Goal: Information Seeking & Learning: Learn about a topic

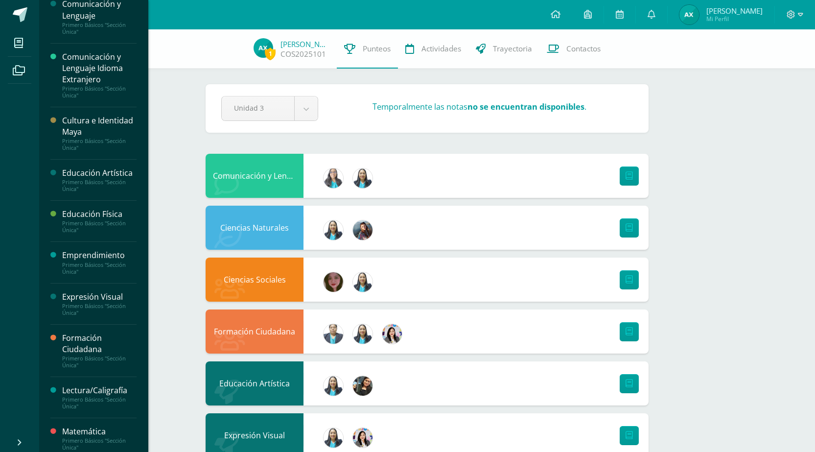
scroll to position [163, 0]
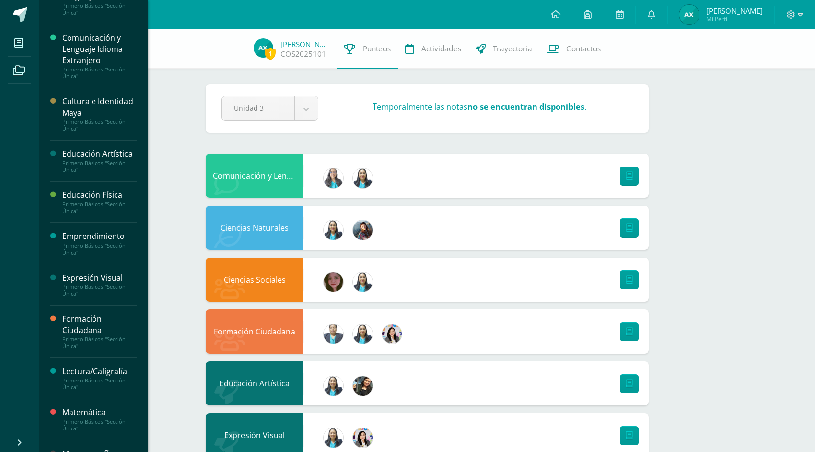
click at [105, 126] on div "Primero Básicos "Sección Única"" at bounding box center [99, 126] width 74 height 14
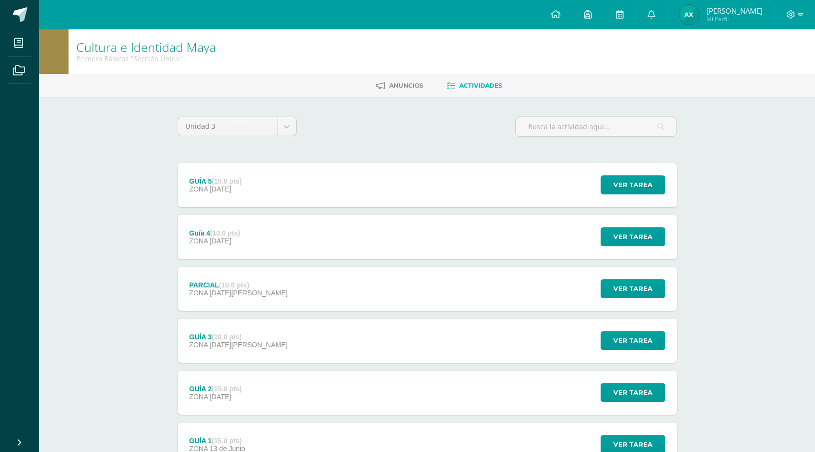
click at [214, 181] on strong "(10.0 pts)" at bounding box center [227, 181] width 30 height 8
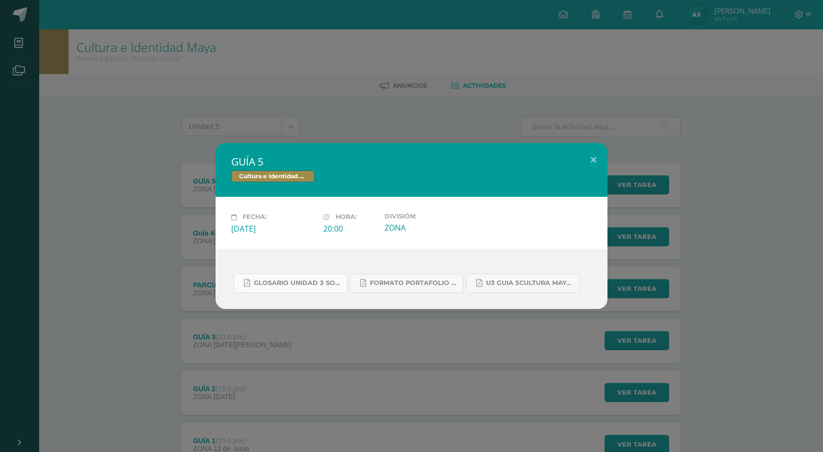
click at [259, 288] on link "GLOSARIO UNIDAD 3 SOCIALES Y CULTURA.pdf" at bounding box center [291, 283] width 114 height 19
click at [400, 284] on span "FORMATO PORTAFOLIO CULTURA MAYA U2.pdf" at bounding box center [414, 283] width 88 height 8
click at [500, 287] on span "U3 GUIA 5CULTURA MAYA BASICOS.pdf" at bounding box center [530, 283] width 88 height 8
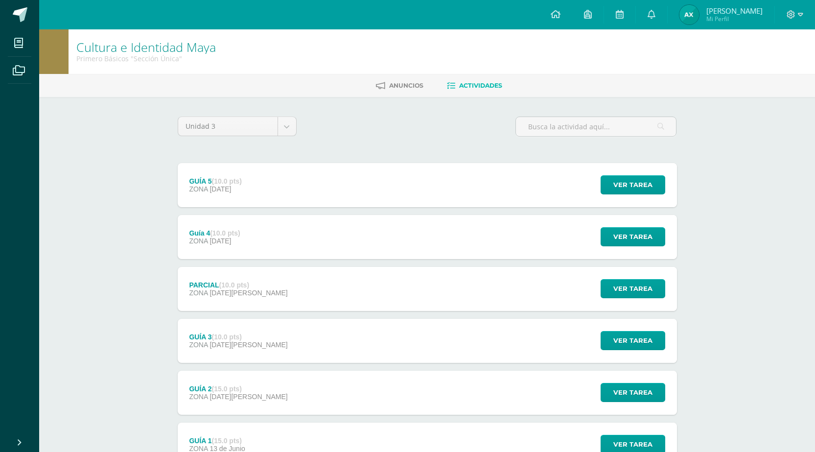
click at [750, 394] on div "Cultura e Identidad Maya Primero Básicos "Sección Única" Anuncios Actividades U…" at bounding box center [427, 280] width 776 height 503
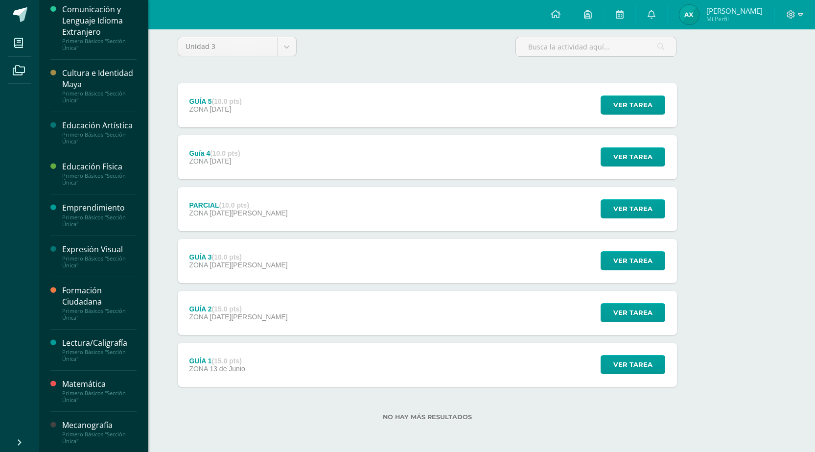
scroll to position [192, 0]
click at [110, 125] on div "Educación Artística" at bounding box center [99, 124] width 74 height 11
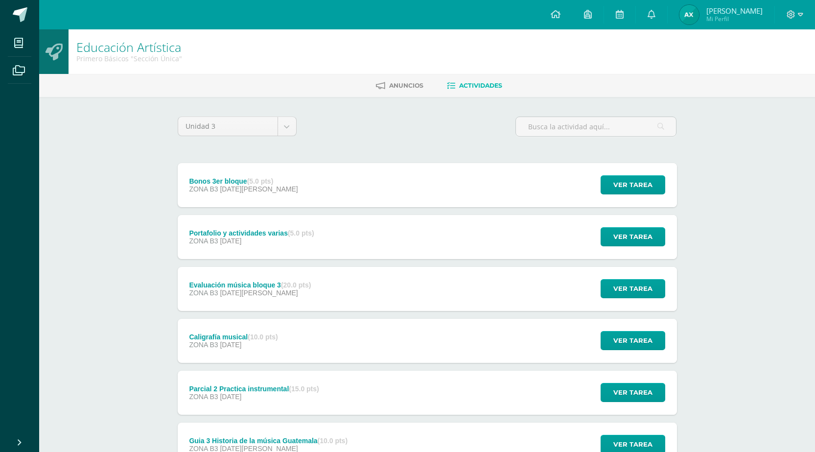
click at [208, 192] on span "ZONA B3" at bounding box center [203, 189] width 29 height 8
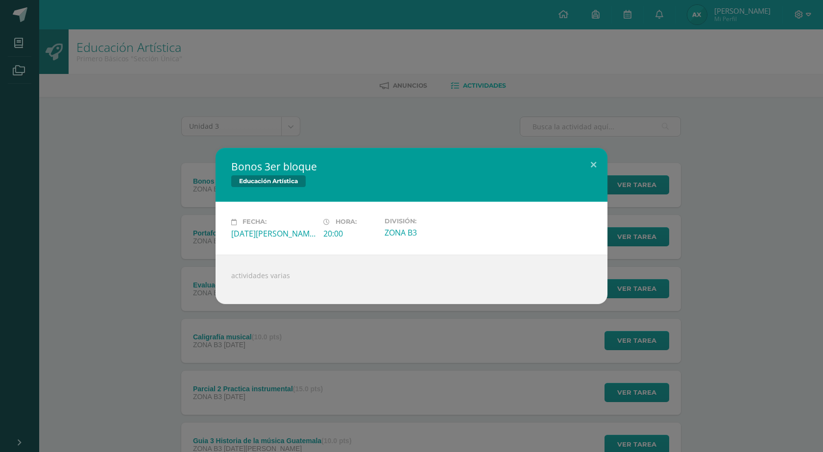
click at [148, 298] on div "Bonos 3er bloque Educación Artística Fecha: Miércoles 06 de Agosto Hora: 20:00 …" at bounding box center [411, 226] width 815 height 156
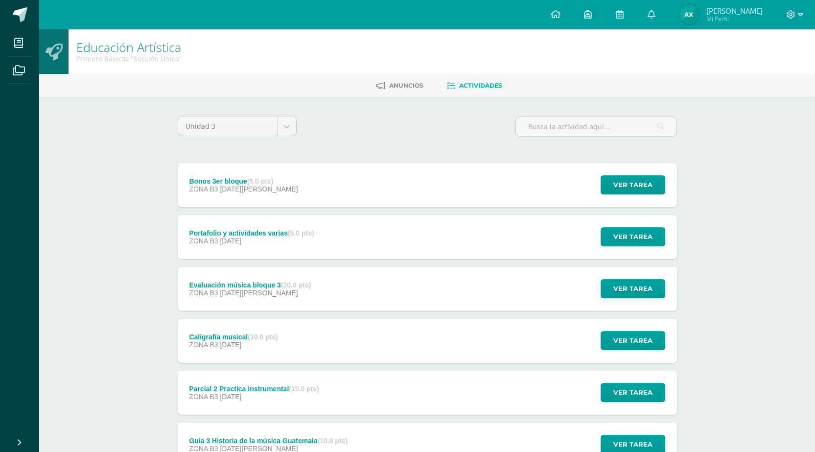
click at [277, 211] on div "Bonos 3er bloque (5.0 pts) ZONA B3 06 de Agosto Ver tarea actividades varias Po…" at bounding box center [428, 392] width 500 height 459
click at [261, 217] on div "Portafolio y actividades varias (5.0 pts) ZONA B3 31 de Julio" at bounding box center [252, 237] width 148 height 44
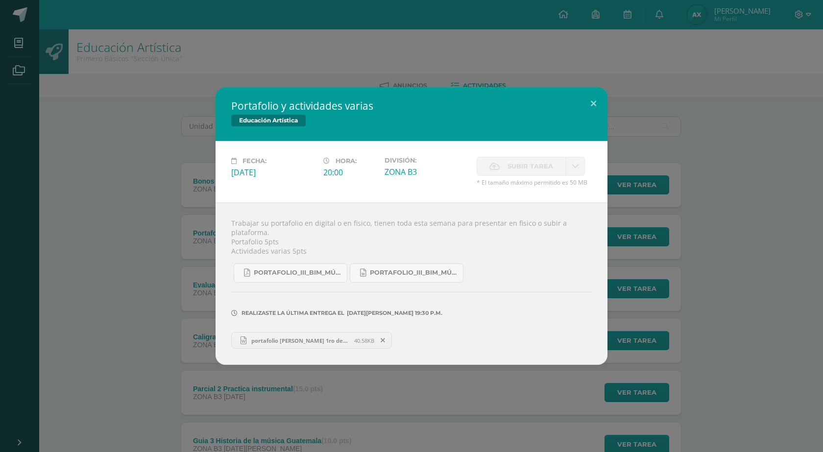
click at [81, 267] on div "Portafolio y actividades varias Educación Artística Fecha: Jueves 31 de Julio H…" at bounding box center [411, 226] width 815 height 278
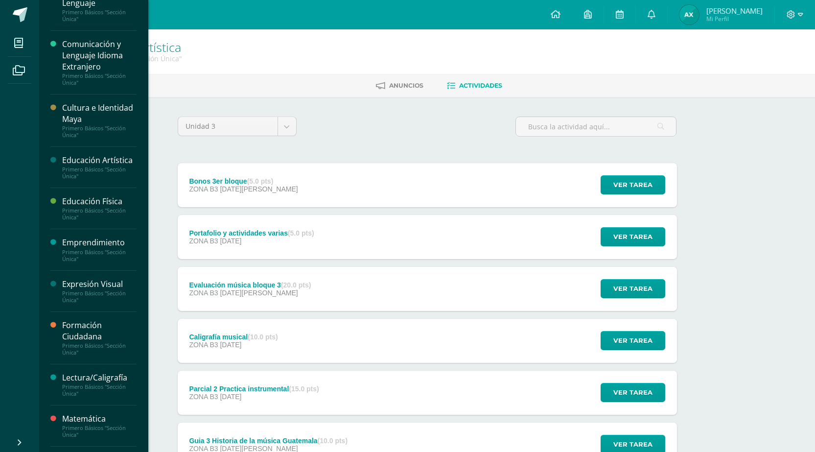
scroll to position [192, 0]
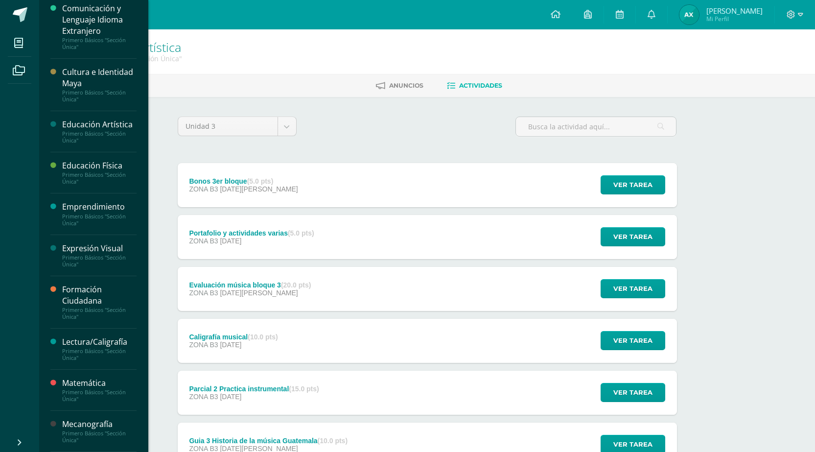
click at [68, 76] on div "Cultura e Identidad Maya" at bounding box center [99, 78] width 74 height 23
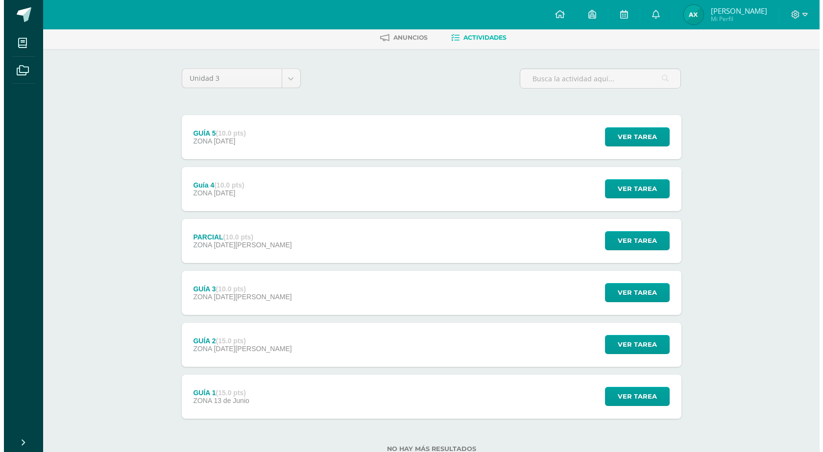
scroll to position [80, 0]
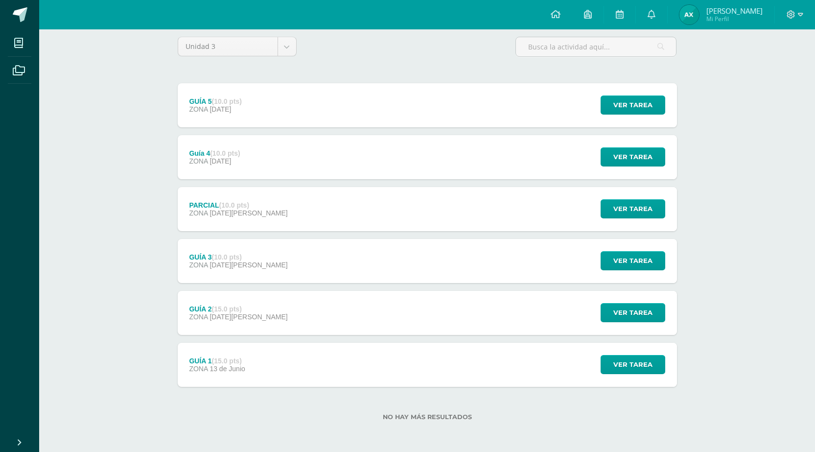
click at [271, 359] on div "GUÍA 1 (15.0 pts) ZONA [DATE][PERSON_NAME] Ver tarea GUÍA 1 Cultura e Identidad…" at bounding box center [428, 365] width 500 height 44
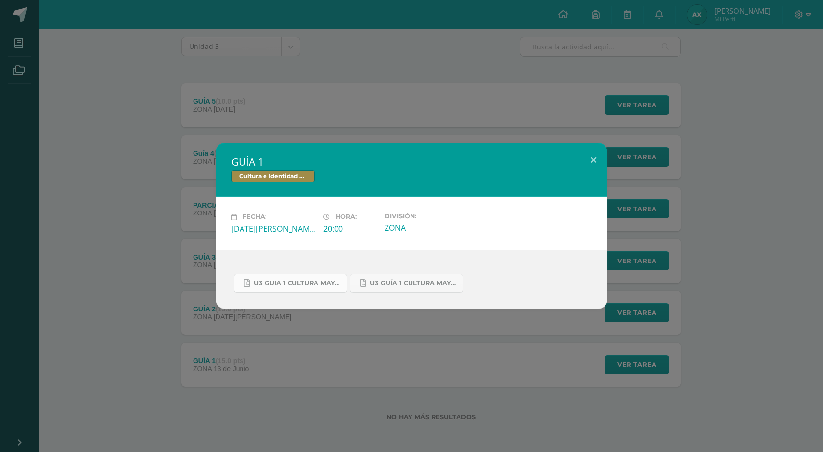
click at [324, 286] on span "U3 GUIA 1 CULTURA MAYA BASICOS.pdf" at bounding box center [298, 283] width 88 height 8
click at [184, 189] on div "GUÍA 1 Cultura e Identidad Maya Fecha: [DATE][PERSON_NAME] Hora: 20:00 División…" at bounding box center [411, 226] width 815 height 166
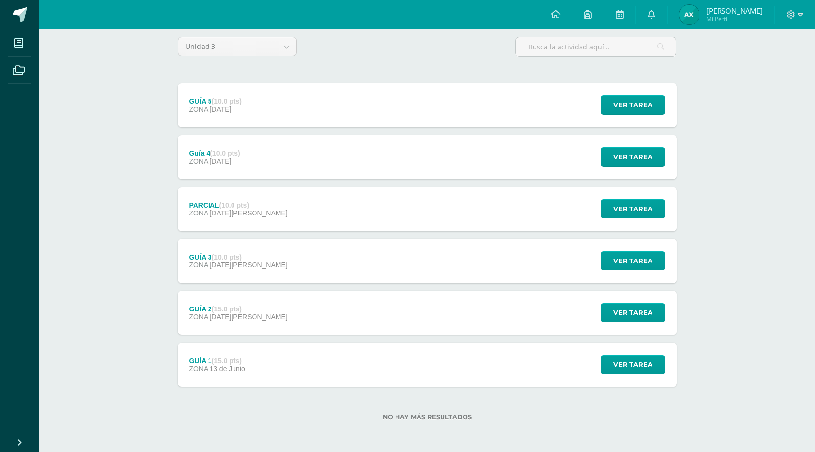
click at [241, 86] on div "GUÍA 5 (10.0 pts) ZONA [DATE]" at bounding box center [216, 105] width 76 height 44
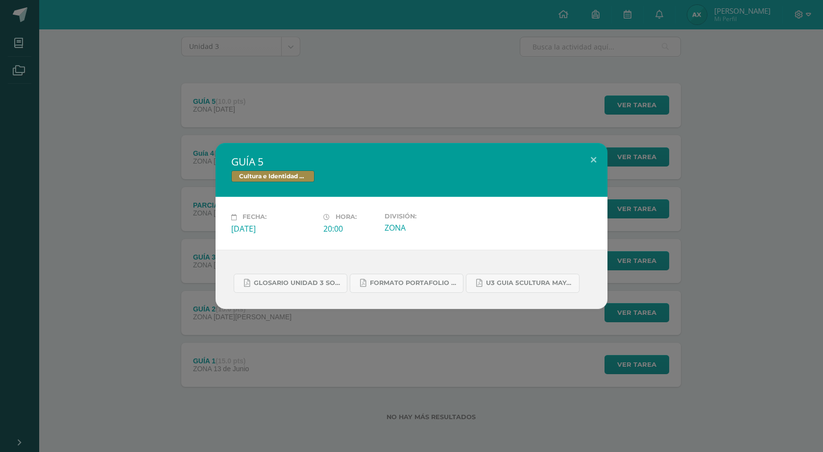
click at [65, 61] on div "GUÍA 5 Cultura e Identidad Maya Fecha: [DATE][PERSON_NAME]: 20:00 División: ZONA" at bounding box center [411, 226] width 823 height 452
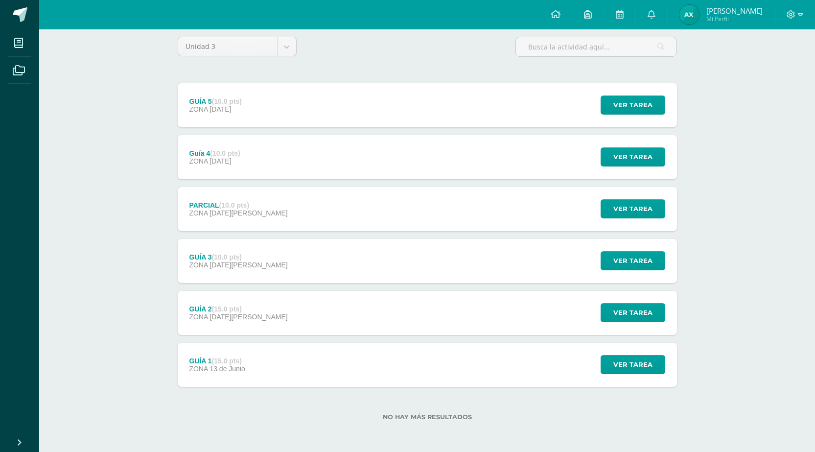
click at [201, 313] on span "ZONA" at bounding box center [198, 317] width 19 height 8
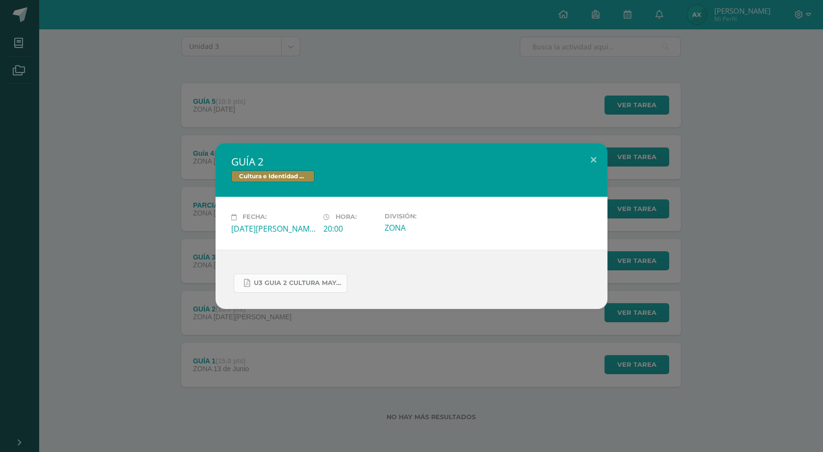
drag, startPoint x: 267, startPoint y: 271, endPoint x: 271, endPoint y: 275, distance: 5.6
click at [271, 275] on div "U3 GUIA 2 CULTURA MAYA BASICOS.pdf" at bounding box center [411, 279] width 360 height 27
click at [271, 276] on link "U3 GUIA 2 CULTURA MAYA BASICOS.pdf" at bounding box center [291, 283] width 114 height 19
drag, startPoint x: 256, startPoint y: 80, endPoint x: 248, endPoint y: 122, distance: 42.9
click at [256, 80] on div "GUÍA 2 Cultura e Identidad Maya Fecha: [DATE][PERSON_NAME] Hora: 20:00 División…" at bounding box center [411, 226] width 823 height 452
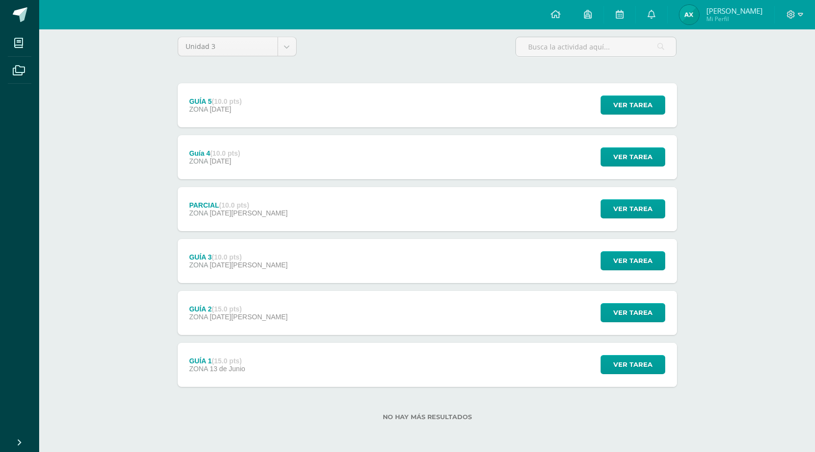
click at [197, 255] on div "GUÍA 3 (10.0 pts)" at bounding box center [238, 257] width 98 height 8
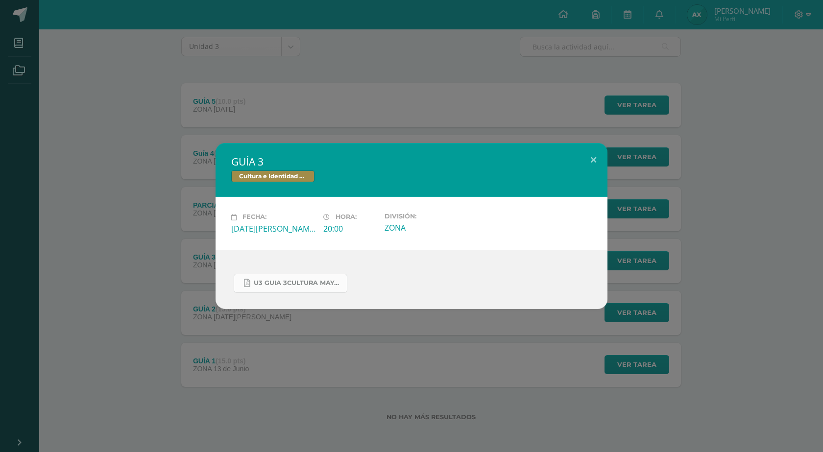
click at [269, 278] on link "U3 GUIA 3CULTURA MAYA BASICOS.pdf" at bounding box center [291, 283] width 114 height 19
drag, startPoint x: 134, startPoint y: 118, endPoint x: 135, endPoint y: 123, distance: 6.1
click at [134, 121] on div "GUÍA 3 Cultura e Identidad Maya Fecha: [DATE][PERSON_NAME]: 20:00 División: ZONA" at bounding box center [411, 226] width 823 height 452
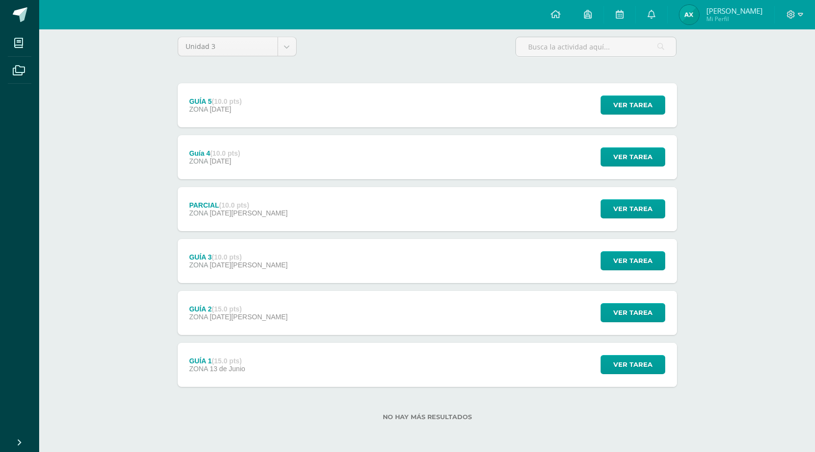
click at [216, 214] on span "[DATE][PERSON_NAME]" at bounding box center [249, 213] width 78 height 8
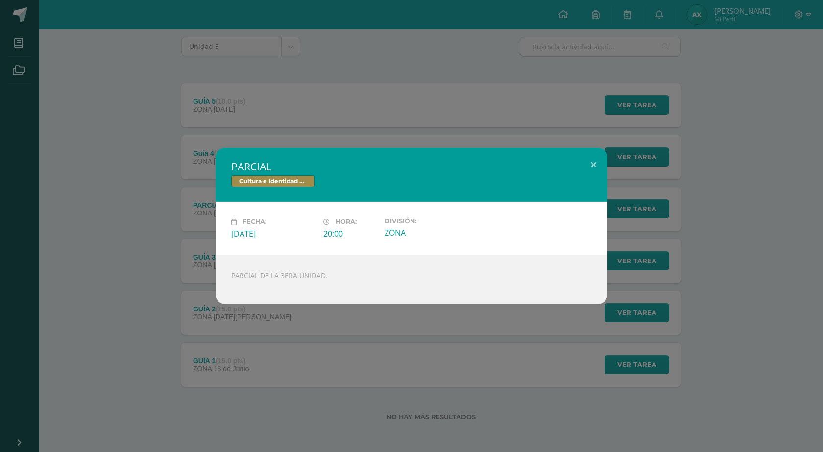
click at [73, 176] on div "PARCIAL Cultura e Identidad Maya Fecha: [DATE][PERSON_NAME]: 20:00 División: ZO…" at bounding box center [411, 226] width 815 height 156
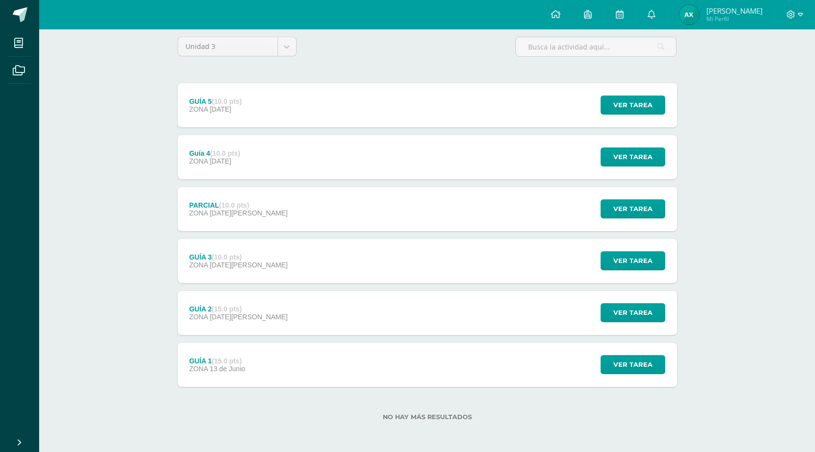
click at [215, 164] on span "[DATE]" at bounding box center [221, 161] width 22 height 8
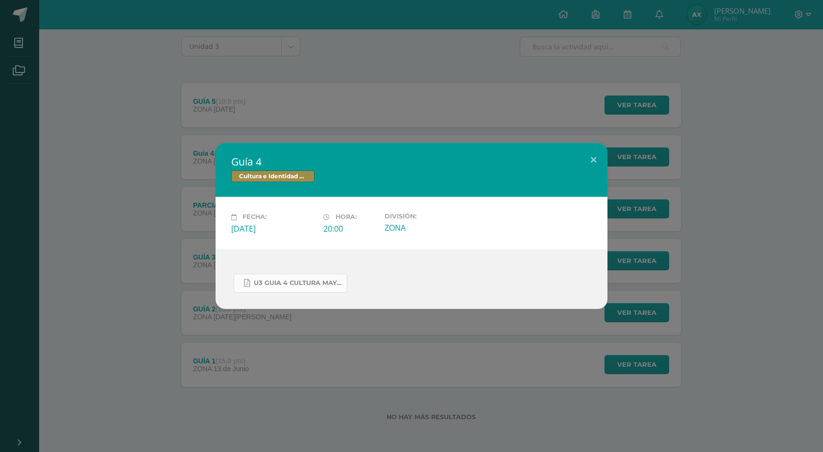
click at [279, 278] on link "U3 GUIA 4 CULTURA MAYA BASICOS.pdf" at bounding box center [291, 283] width 114 height 19
click at [219, 125] on div "Guía 4 Cultura e Identidad Maya Fecha: [DATE][PERSON_NAME]: 20:00 División: ZONA" at bounding box center [411, 226] width 823 height 452
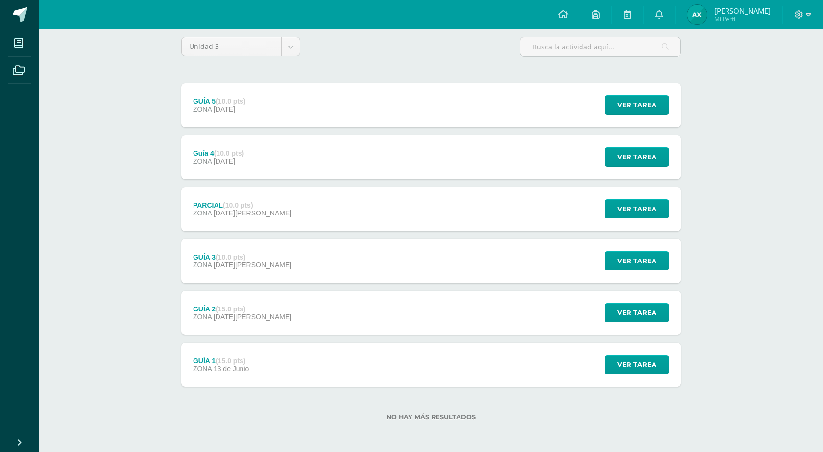
click at [225, 98] on div "Guía 4 Cultura e Identidad Maya Fecha: [DATE][PERSON_NAME]: 20:00 División: ZONA" at bounding box center [411, 226] width 823 height 452
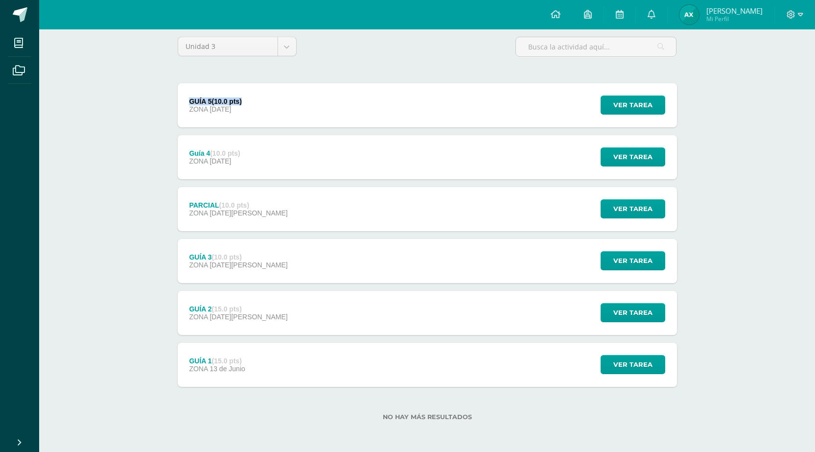
click at [225, 98] on strong "(10.0 pts)" at bounding box center [227, 101] width 30 height 8
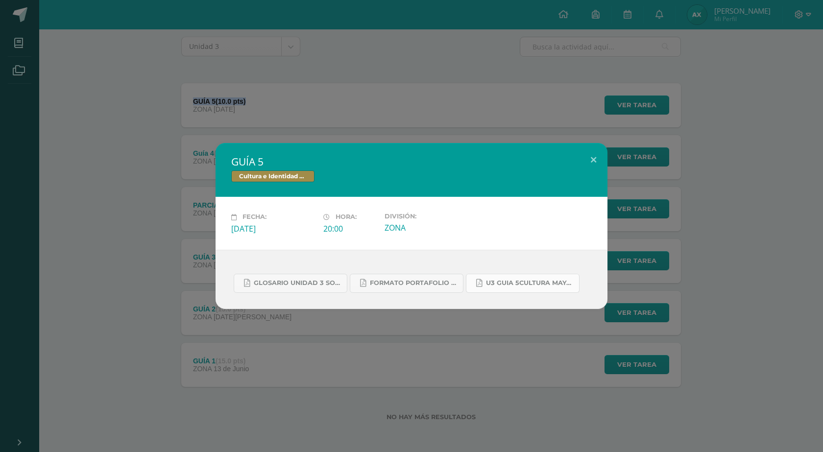
click at [507, 284] on span "U3 GUIA 5CULTURA MAYA BASICOS.pdf" at bounding box center [530, 283] width 88 height 8
